Goal: Check status: Check status

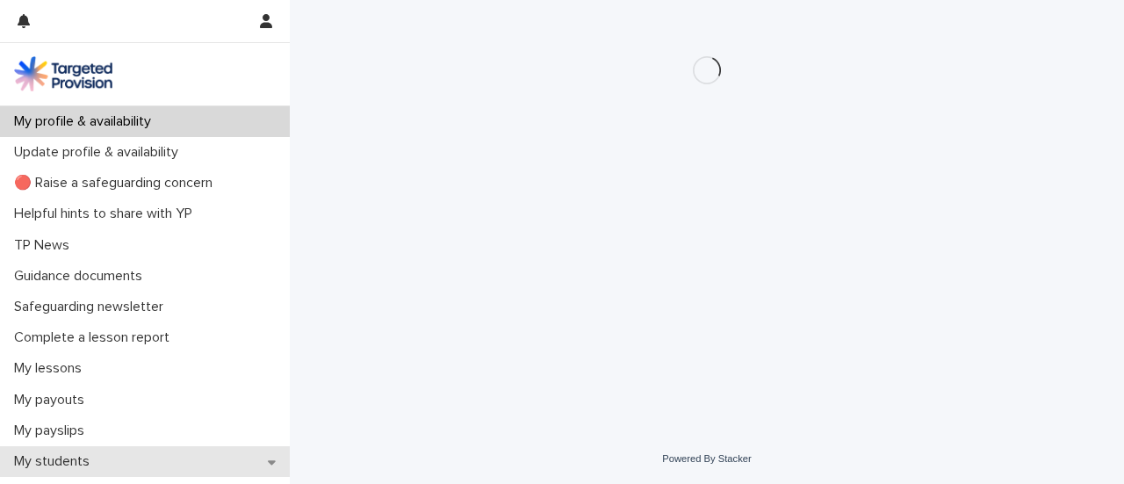
click at [64, 464] on p "My students" at bounding box center [55, 461] width 97 height 17
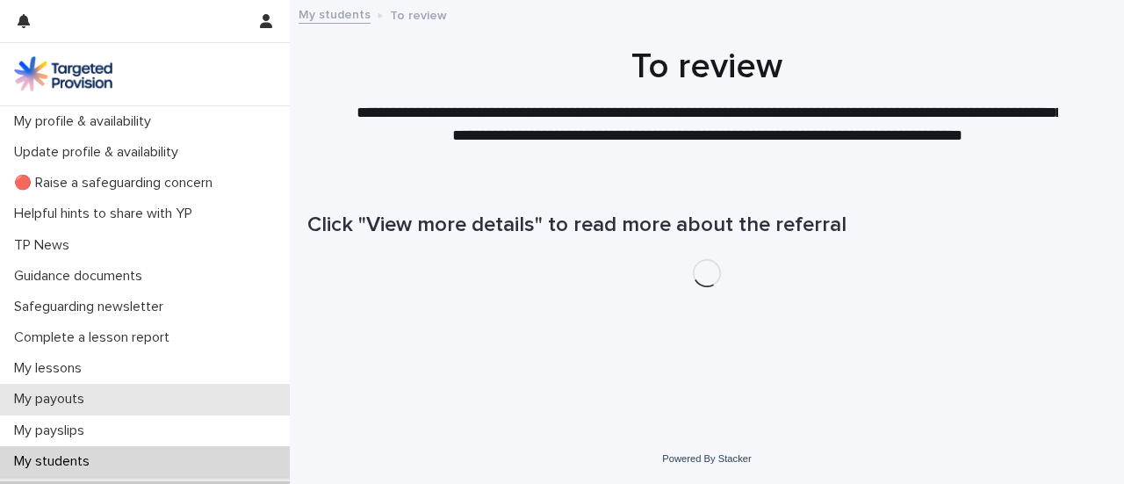
click at [266, 385] on div "My payouts" at bounding box center [145, 399] width 290 height 31
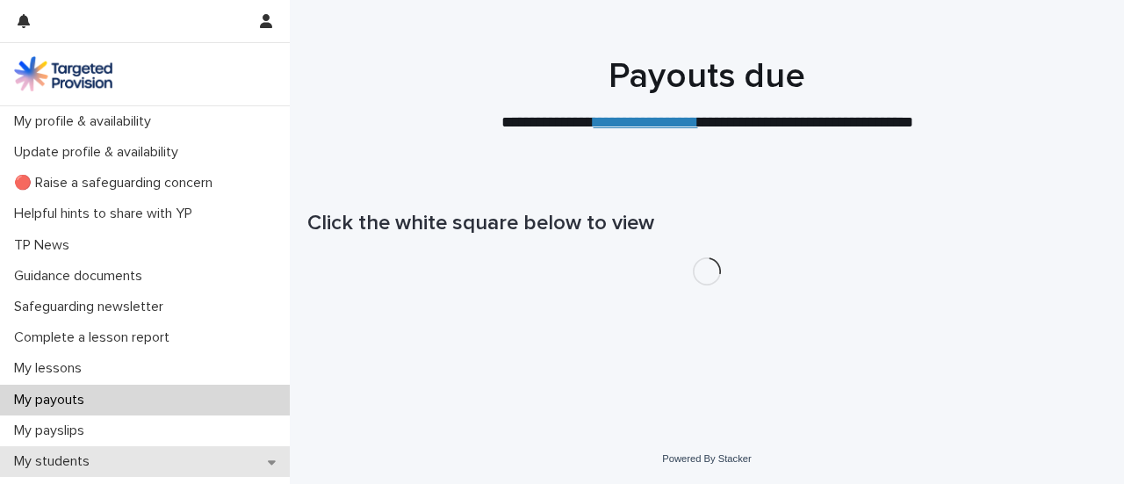
click at [245, 450] on div "My students" at bounding box center [145, 461] width 290 height 31
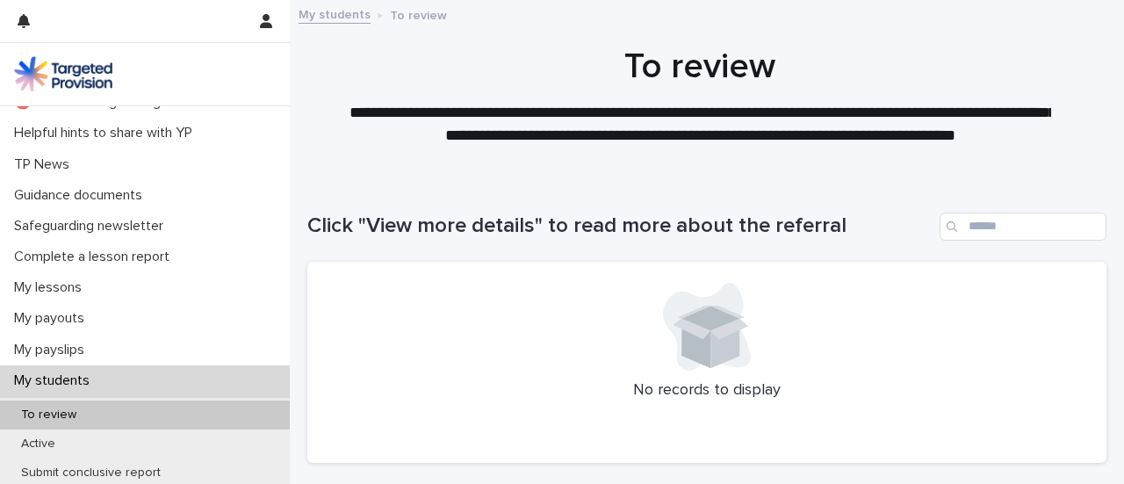
scroll to position [171, 0]
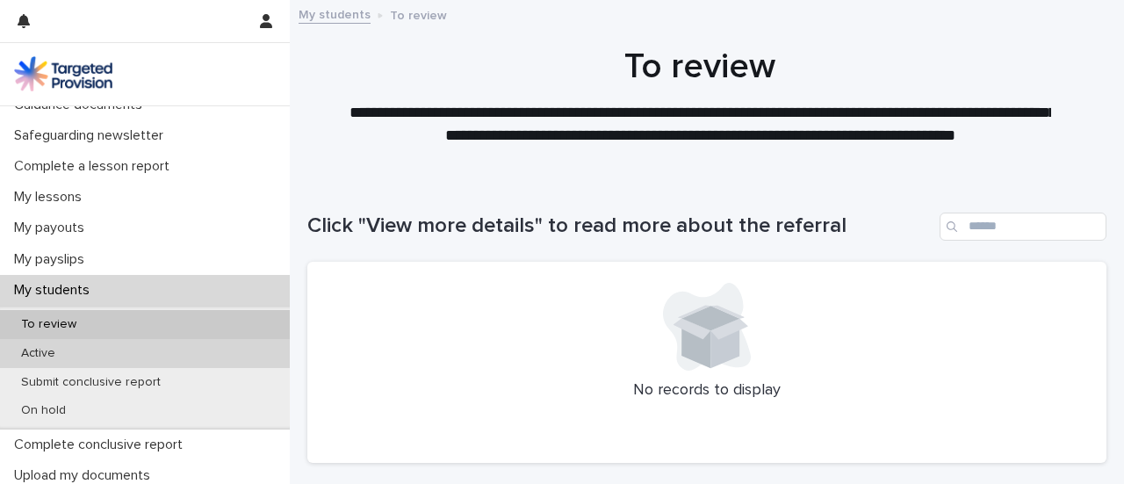
click at [140, 349] on div "Active" at bounding box center [145, 353] width 290 height 29
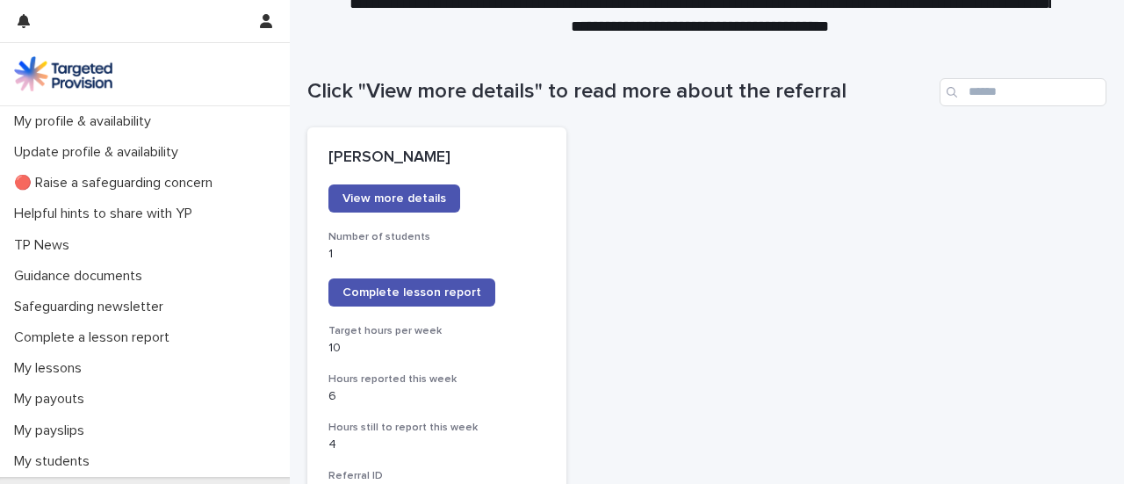
scroll to position [62, 0]
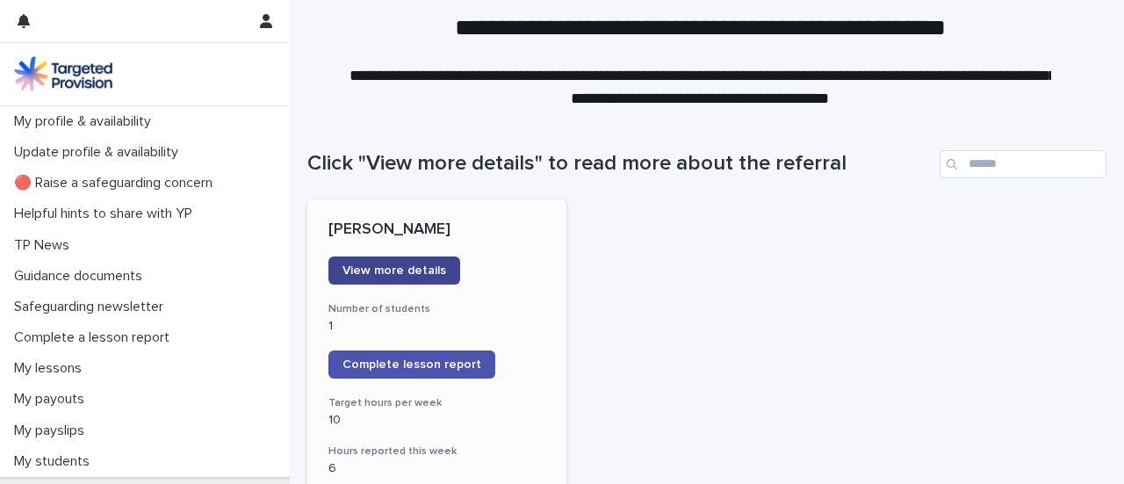
click at [397, 268] on span "View more details" at bounding box center [394, 270] width 104 height 12
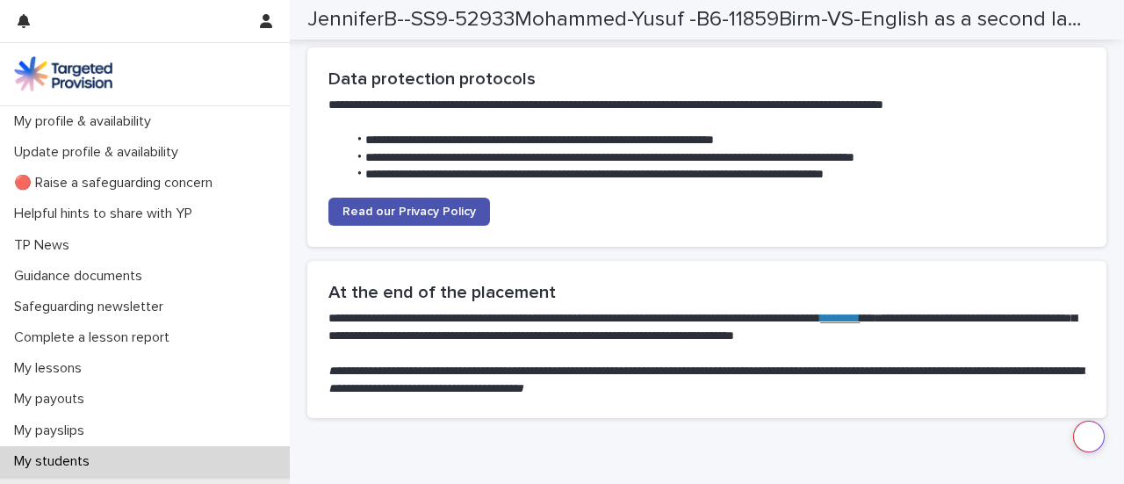
scroll to position [4626, 0]
